Goal: Task Accomplishment & Management: Use online tool/utility

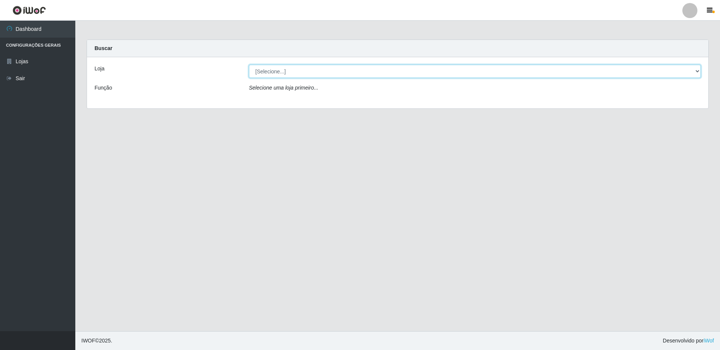
click at [269, 74] on select "[Selecione...] Extrabom - Loja 16 [GEOGRAPHIC_DATA]" at bounding box center [475, 71] width 452 height 13
select select "450"
click at [249, 65] on select "[Selecione...] Extrabom - Loja 16 [GEOGRAPHIC_DATA]" at bounding box center [475, 71] width 452 height 13
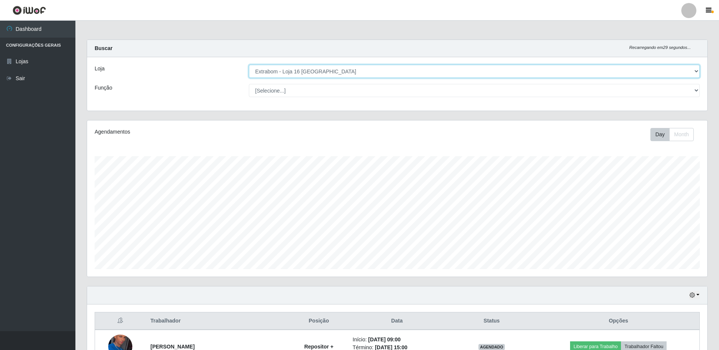
scroll to position [184, 0]
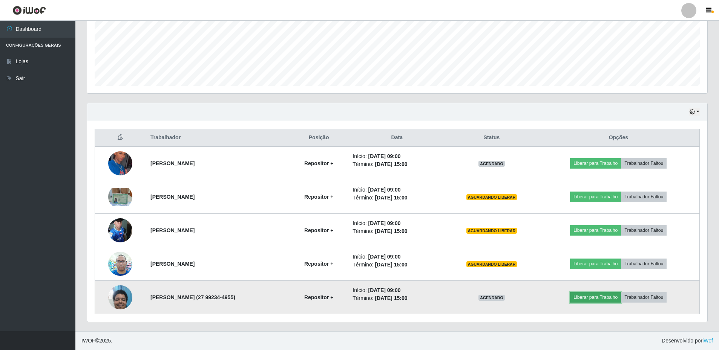
click at [593, 302] on button "Liberar para Trabalho" at bounding box center [595, 297] width 51 height 11
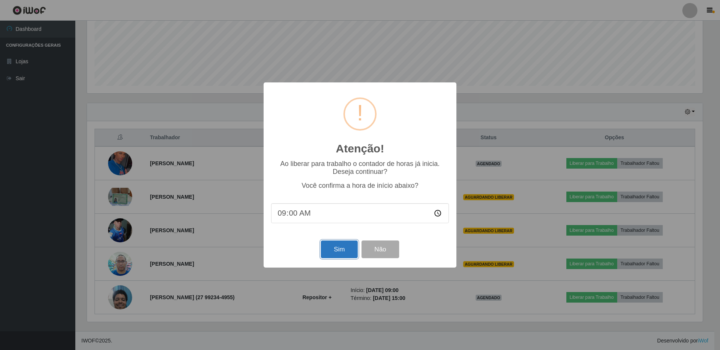
click at [347, 248] on button "Sim" at bounding box center [339, 250] width 37 height 18
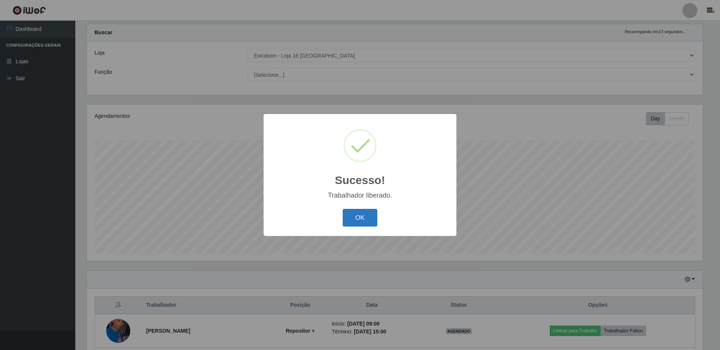
click at [353, 214] on button "OK" at bounding box center [360, 218] width 35 height 18
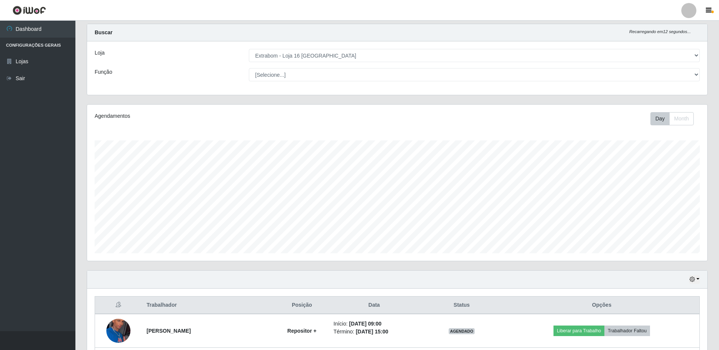
scroll to position [167, 0]
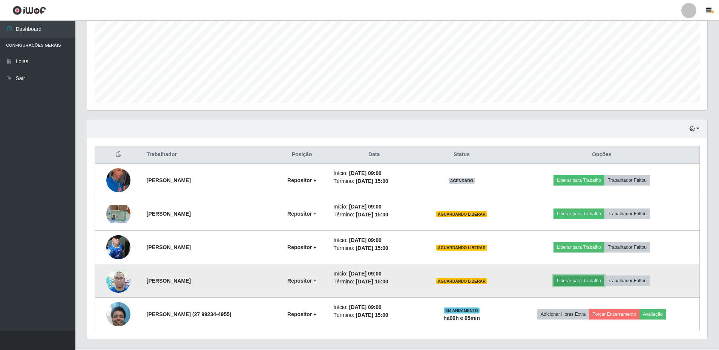
click at [580, 283] on button "Liberar para Trabalho" at bounding box center [578, 281] width 51 height 11
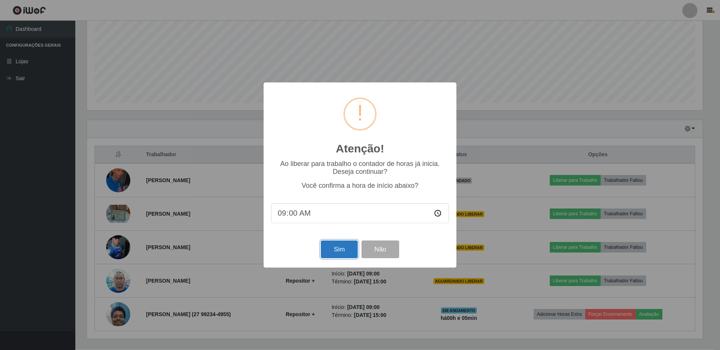
click at [347, 255] on button "Sim" at bounding box center [339, 250] width 37 height 18
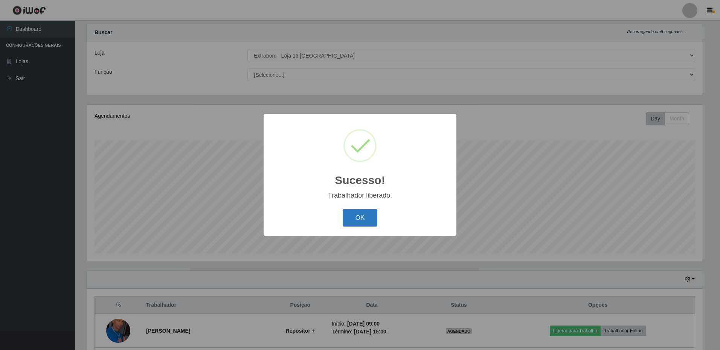
click at [364, 218] on button "OK" at bounding box center [360, 218] width 35 height 18
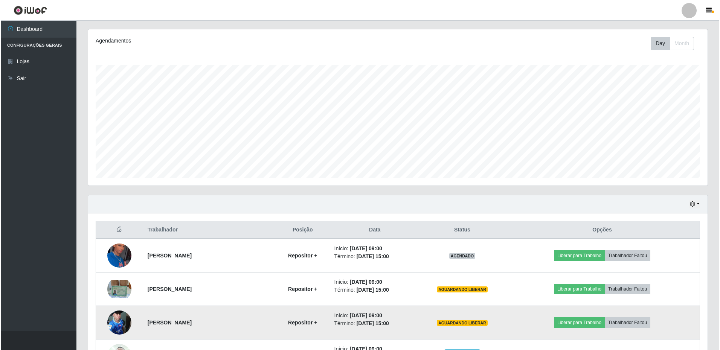
scroll to position [184, 0]
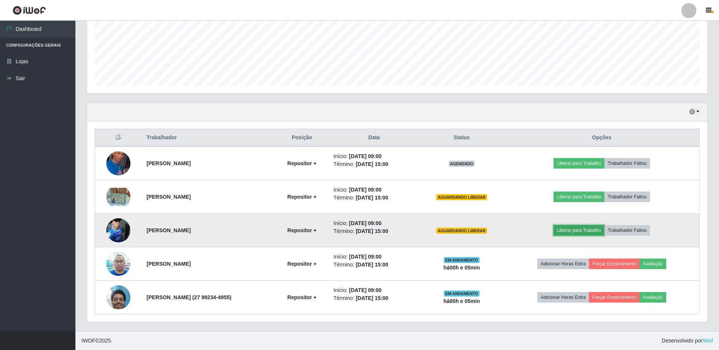
click at [580, 231] on button "Liberar para Trabalho" at bounding box center [578, 230] width 51 height 11
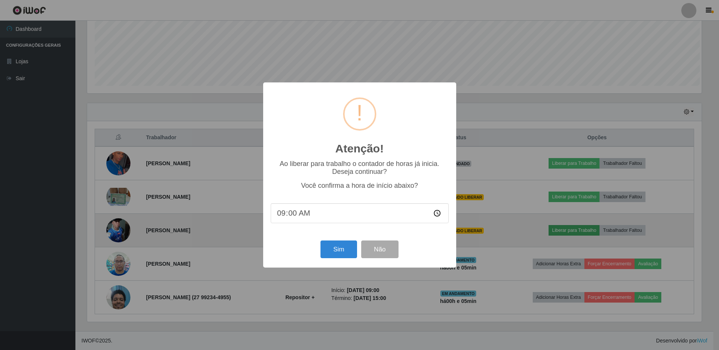
scroll to position [156, 616]
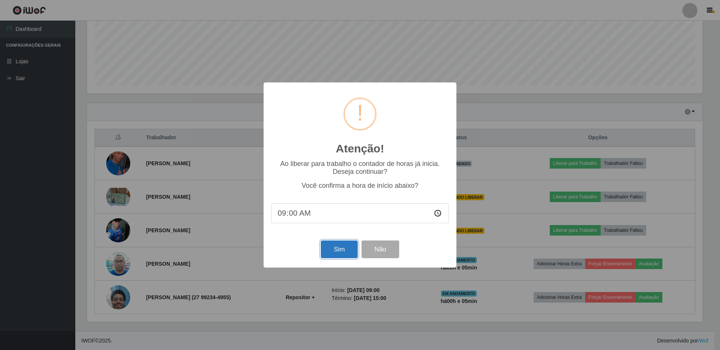
click at [346, 256] on button "Sim" at bounding box center [339, 250] width 37 height 18
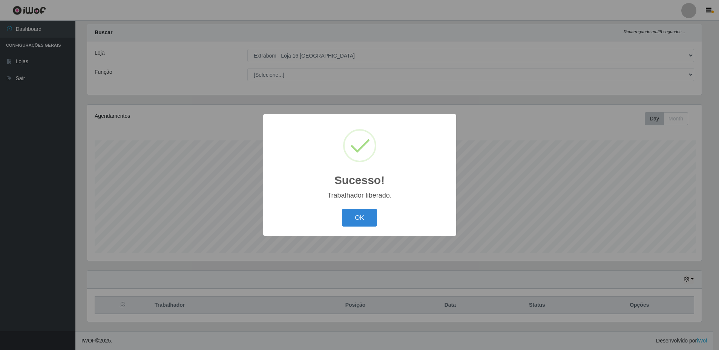
scroll to position [0, 0]
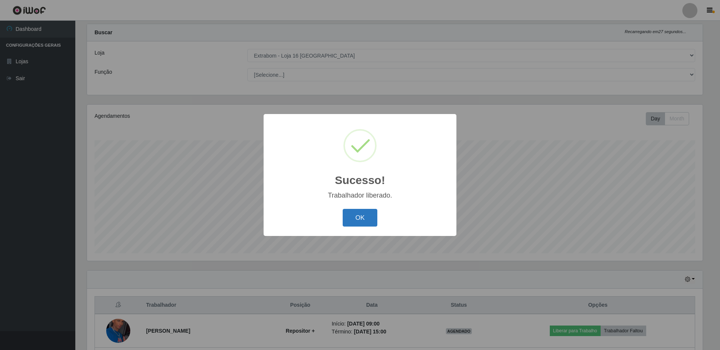
click at [366, 225] on button "OK" at bounding box center [360, 218] width 35 height 18
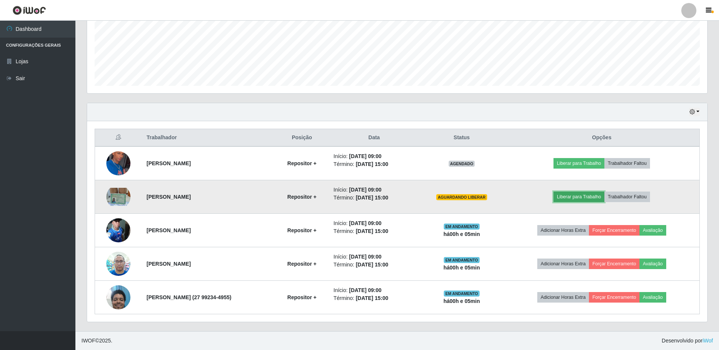
click at [579, 196] on button "Liberar para Trabalho" at bounding box center [578, 197] width 51 height 11
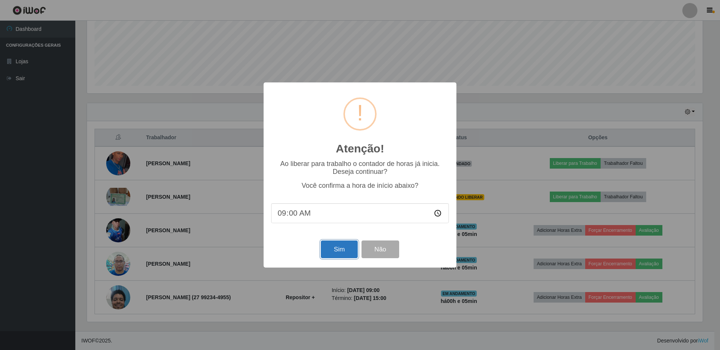
click at [346, 251] on button "Sim" at bounding box center [339, 250] width 37 height 18
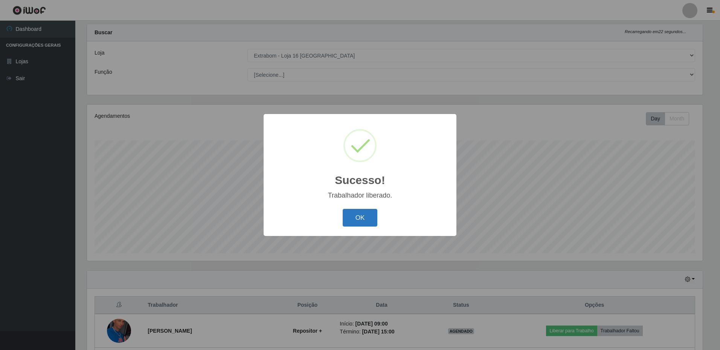
click at [357, 225] on button "OK" at bounding box center [360, 218] width 35 height 18
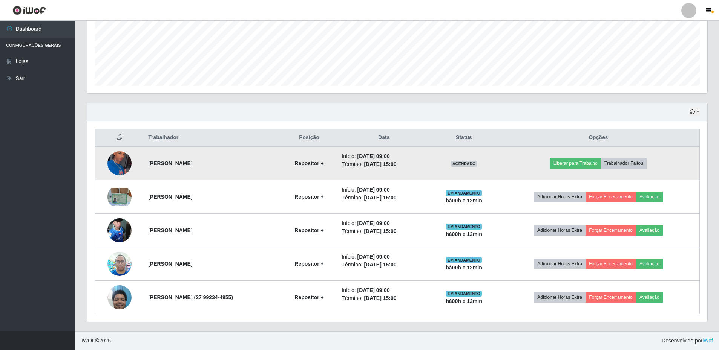
click at [119, 164] on img at bounding box center [119, 163] width 24 height 41
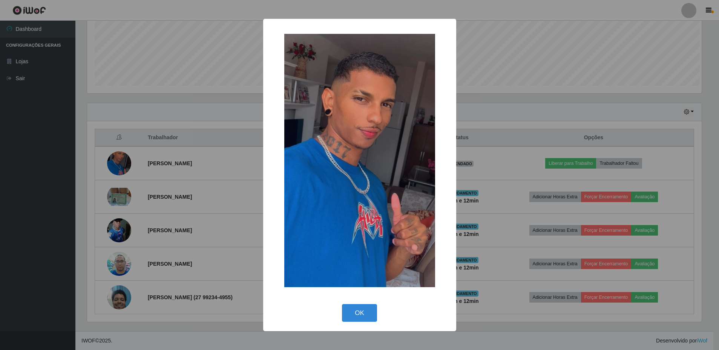
scroll to position [156, 616]
click at [355, 312] on button "OK" at bounding box center [360, 313] width 35 height 18
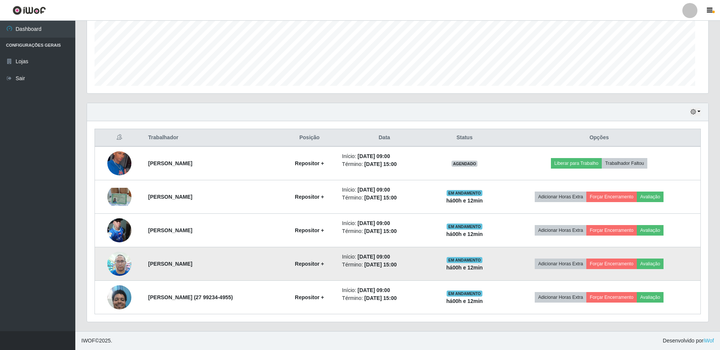
scroll to position [156, 620]
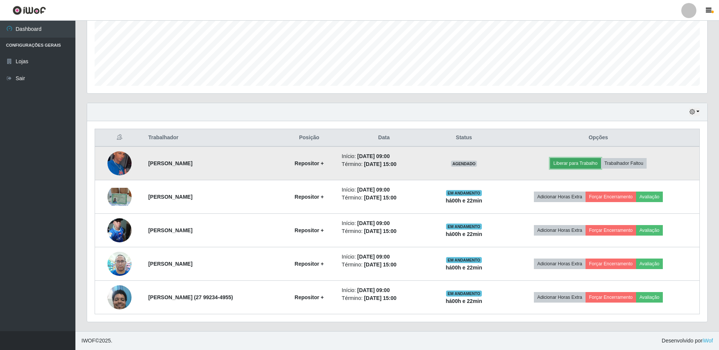
click at [571, 163] on button "Liberar para Trabalho" at bounding box center [575, 163] width 51 height 11
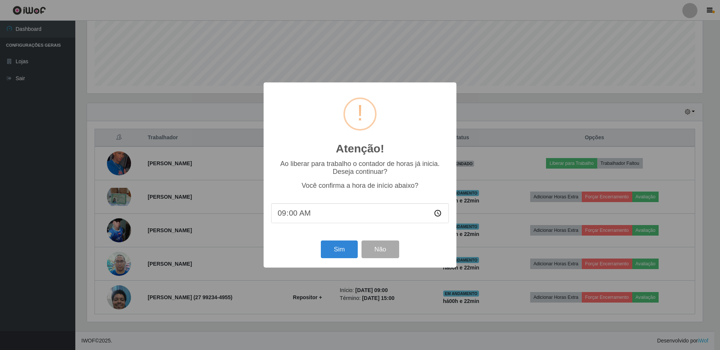
click at [308, 220] on input "09:00" at bounding box center [360, 213] width 178 height 20
drag, startPoint x: 292, startPoint y: 211, endPoint x: 293, endPoint y: 221, distance: 9.5
click at [293, 213] on input "09:00" at bounding box center [360, 213] width 178 height 20
type input "09:10"
click at [333, 250] on button "Sim" at bounding box center [339, 250] width 37 height 18
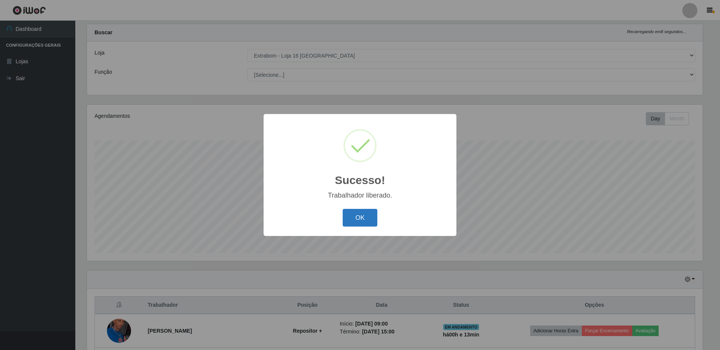
click at [356, 221] on button "OK" at bounding box center [360, 218] width 35 height 18
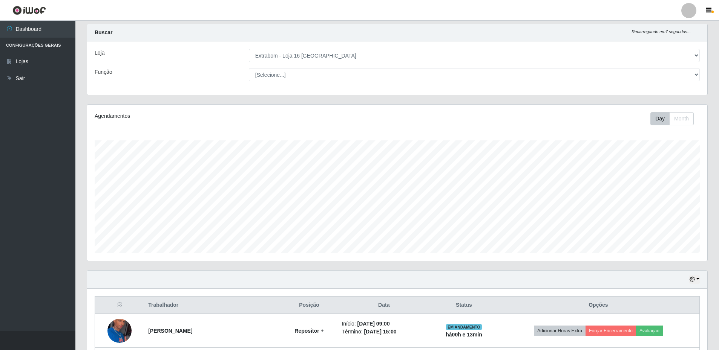
scroll to position [91, 0]
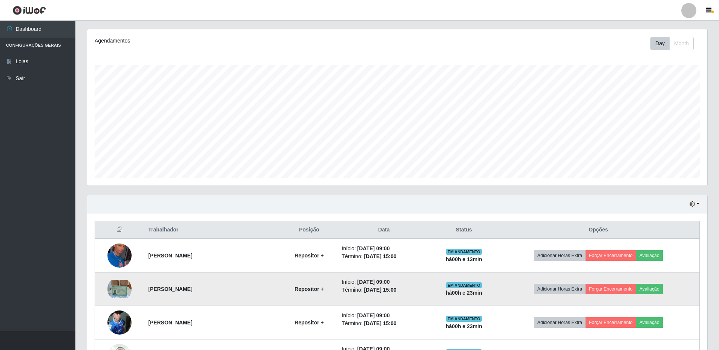
click at [115, 288] on img at bounding box center [119, 289] width 24 height 18
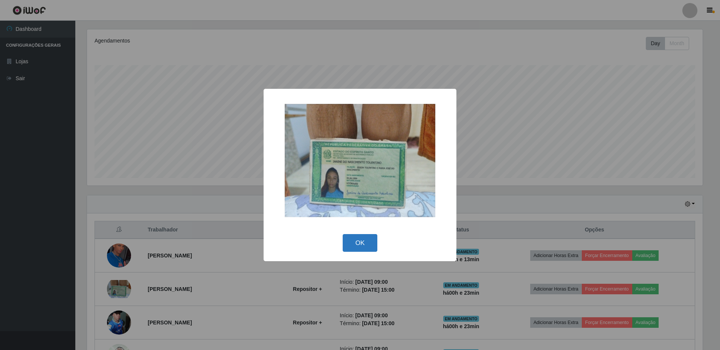
click at [364, 246] on button "OK" at bounding box center [360, 243] width 35 height 18
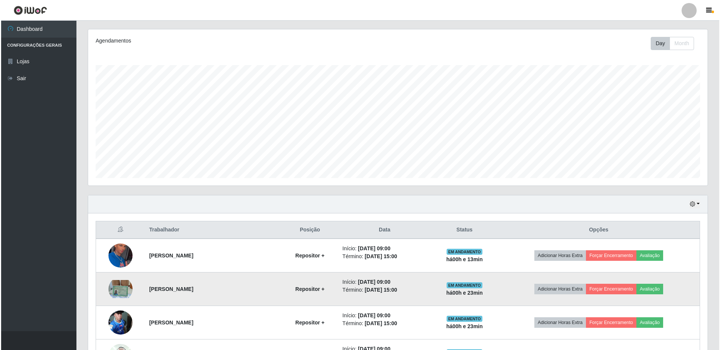
scroll to position [129, 0]
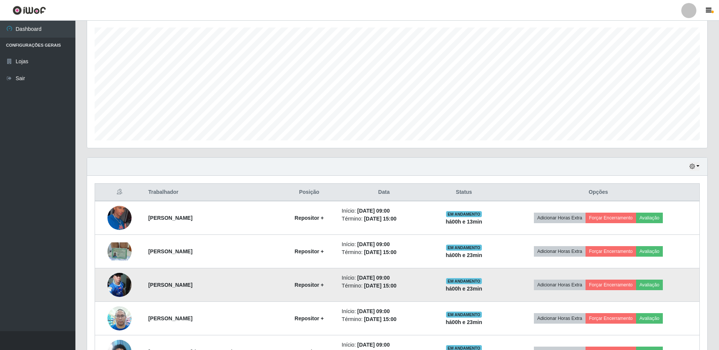
click at [120, 284] on img at bounding box center [119, 285] width 24 height 32
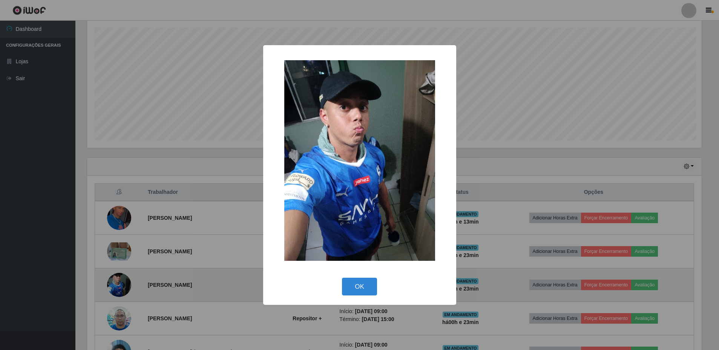
scroll to position [156, 616]
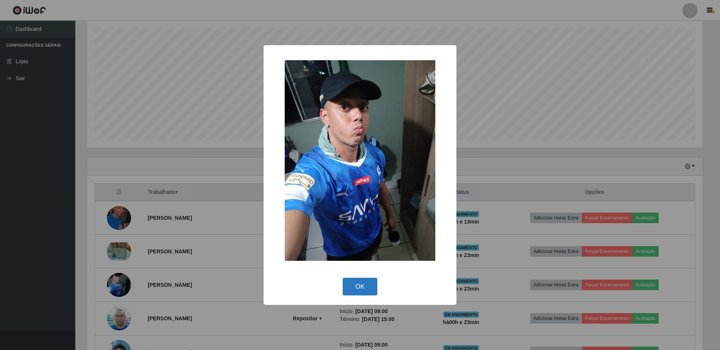
click at [362, 286] on button "OK" at bounding box center [360, 287] width 35 height 18
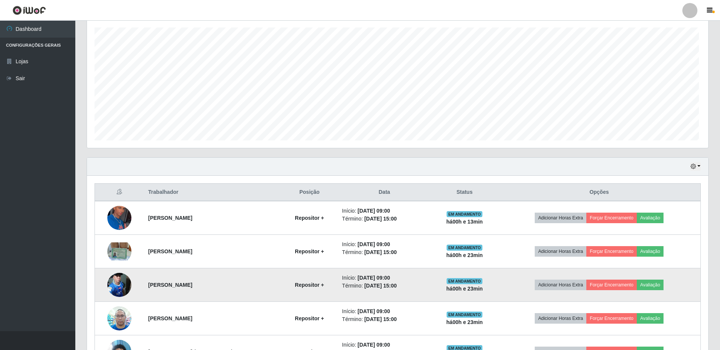
scroll to position [156, 620]
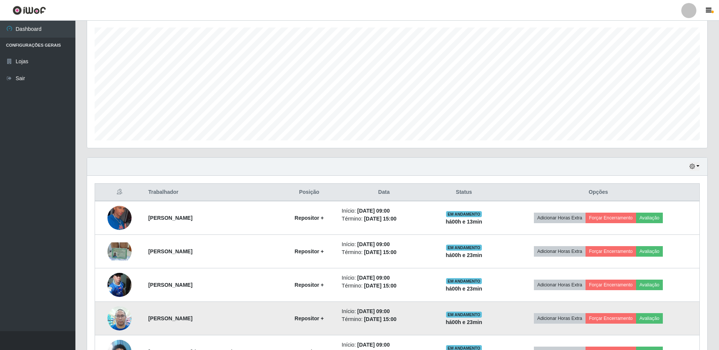
click at [121, 319] on img at bounding box center [119, 319] width 24 height 32
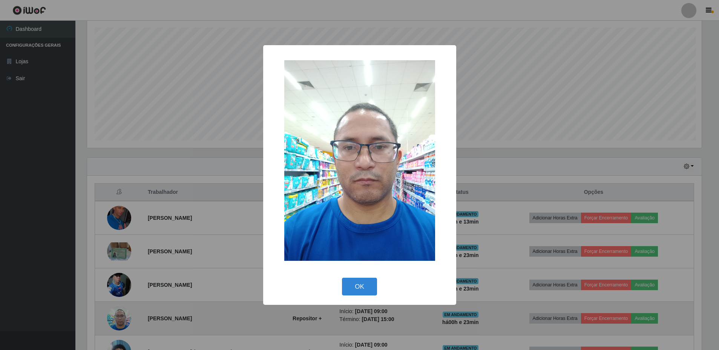
scroll to position [156, 616]
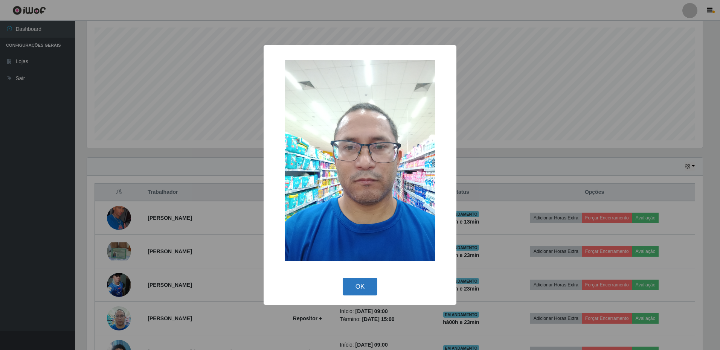
click at [372, 294] on button "OK" at bounding box center [360, 287] width 35 height 18
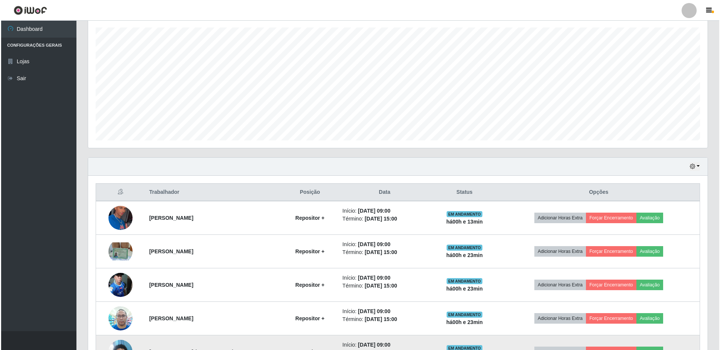
scroll to position [184, 0]
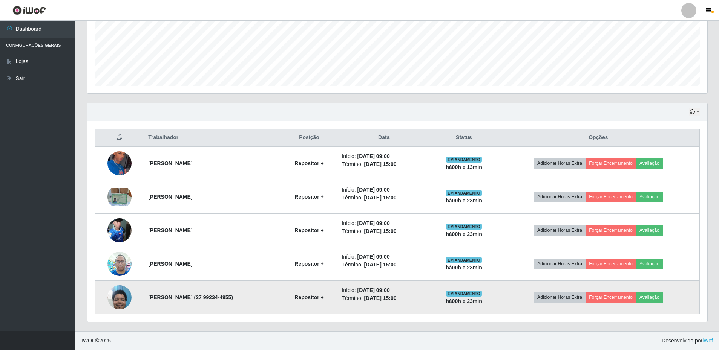
click at [122, 300] on img at bounding box center [119, 297] width 24 height 32
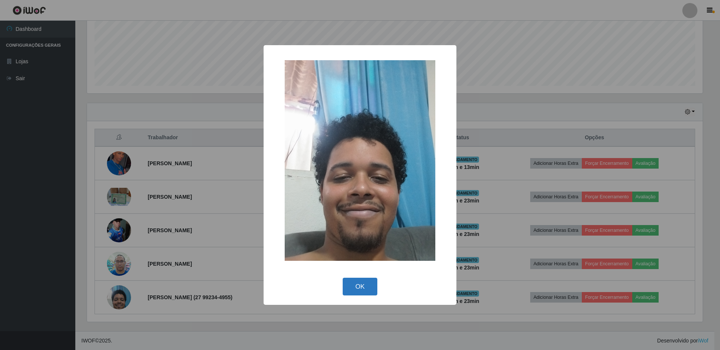
click at [364, 289] on button "OK" at bounding box center [360, 287] width 35 height 18
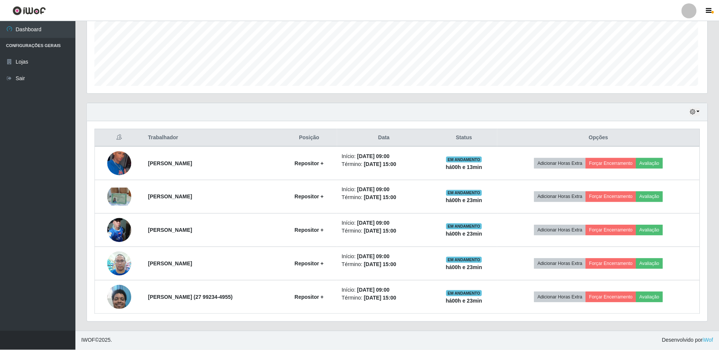
scroll to position [156, 620]
